Goal: Transaction & Acquisition: Purchase product/service

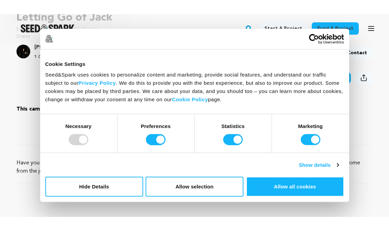
scroll to position [217, 0]
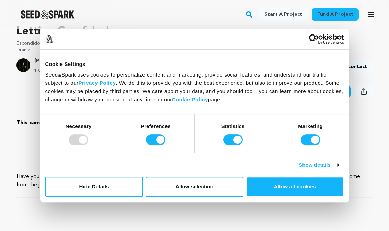
click at [302, 201] on div "Do not sell or share my personal information Hide Details Allow selection Custo…" at bounding box center [194, 187] width 309 height 30
click at [290, 187] on button "Allow all cookies" at bounding box center [295, 187] width 98 height 20
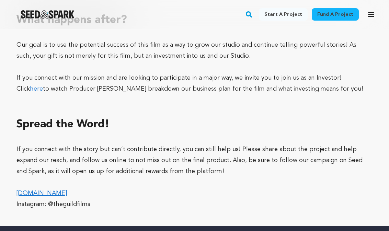
scroll to position [2735, 0]
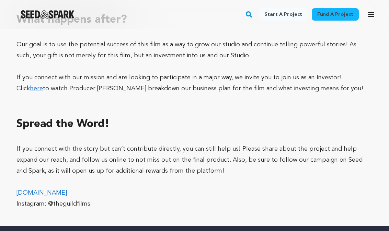
click at [339, 9] on link "Fund a project" at bounding box center [334, 14] width 47 height 12
click at [333, 144] on p "If you connect with the story but can’t contribute directly, you can still help…" at bounding box center [194, 160] width 356 height 33
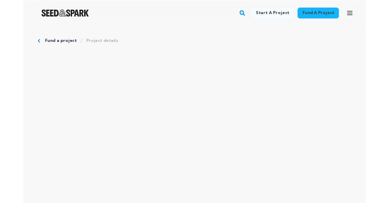
scroll to position [28, 0]
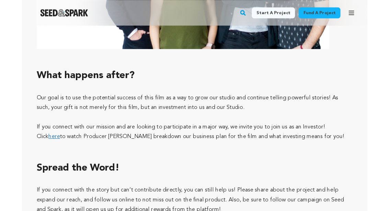
scroll to position [2690, 0]
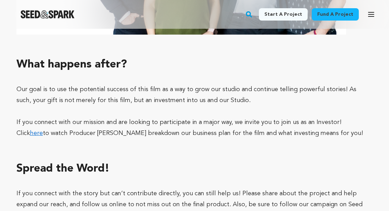
click at [361, 106] on p at bounding box center [194, 111] width 356 height 11
click at [43, 130] on link "here" at bounding box center [36, 133] width 13 height 6
